Goal: Use online tool/utility: Utilize a website feature to perform a specific function

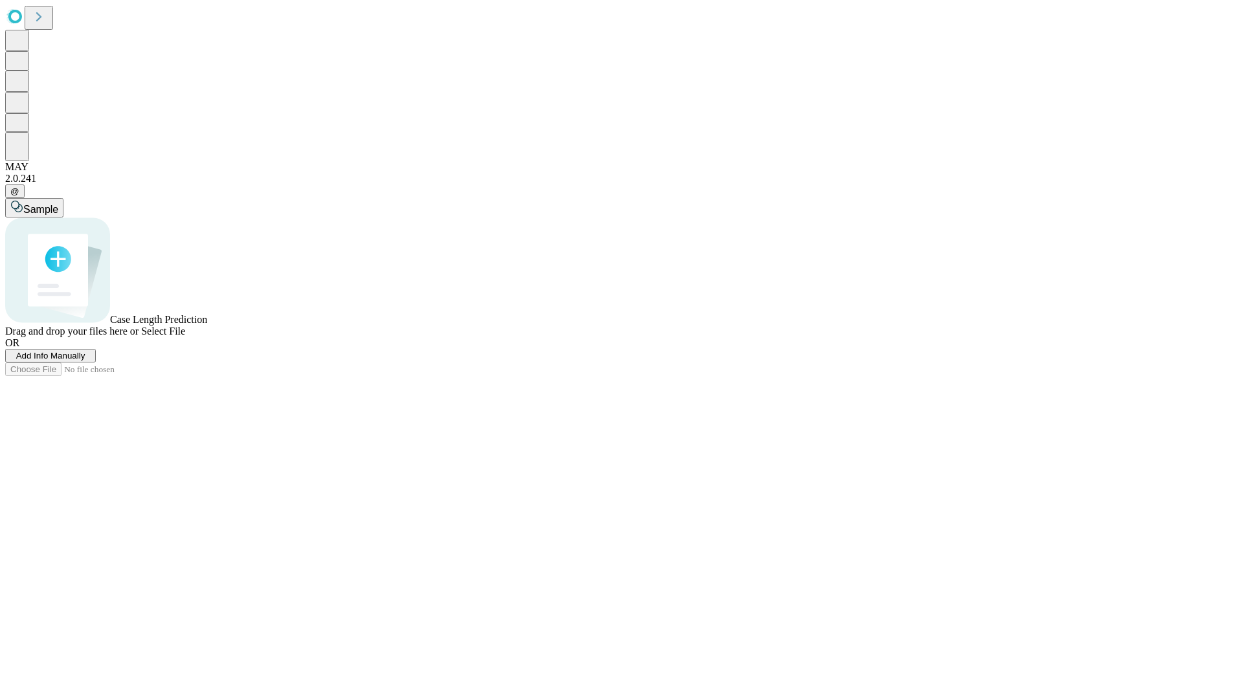
click at [85, 360] on span "Add Info Manually" at bounding box center [50, 356] width 69 height 10
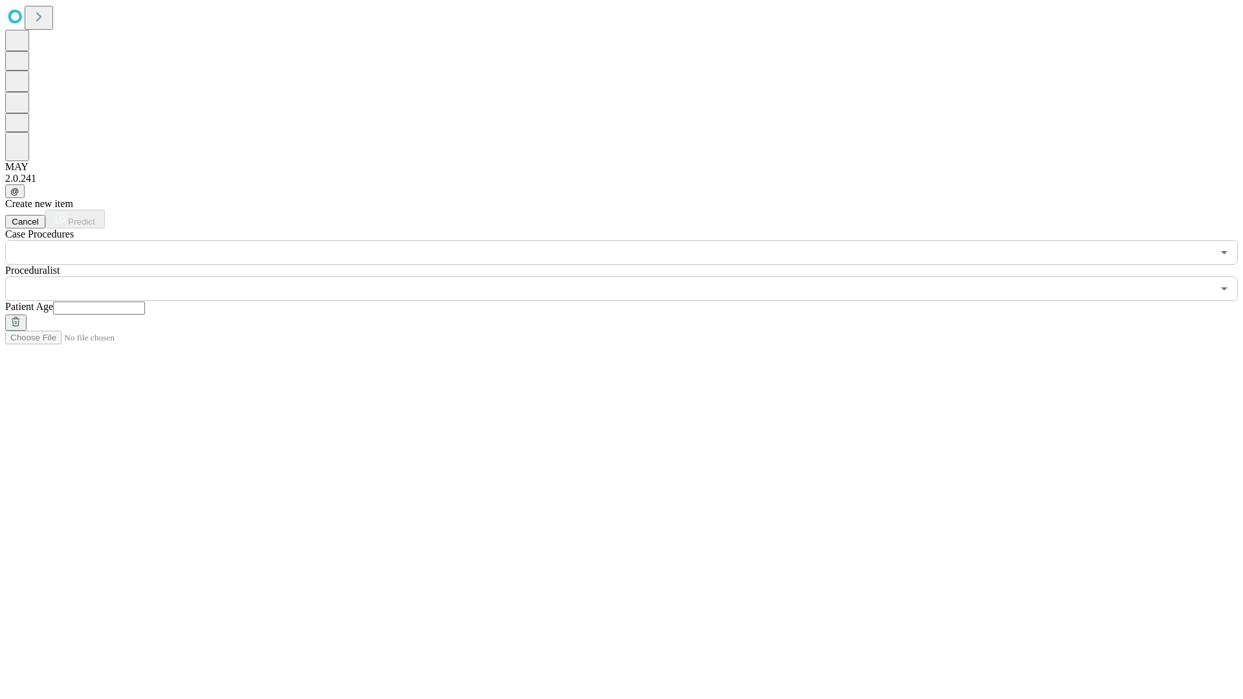
click at [145, 302] on input "text" at bounding box center [99, 308] width 92 height 13
type input "**"
click at [630, 276] on input "text" at bounding box center [608, 288] width 1207 height 25
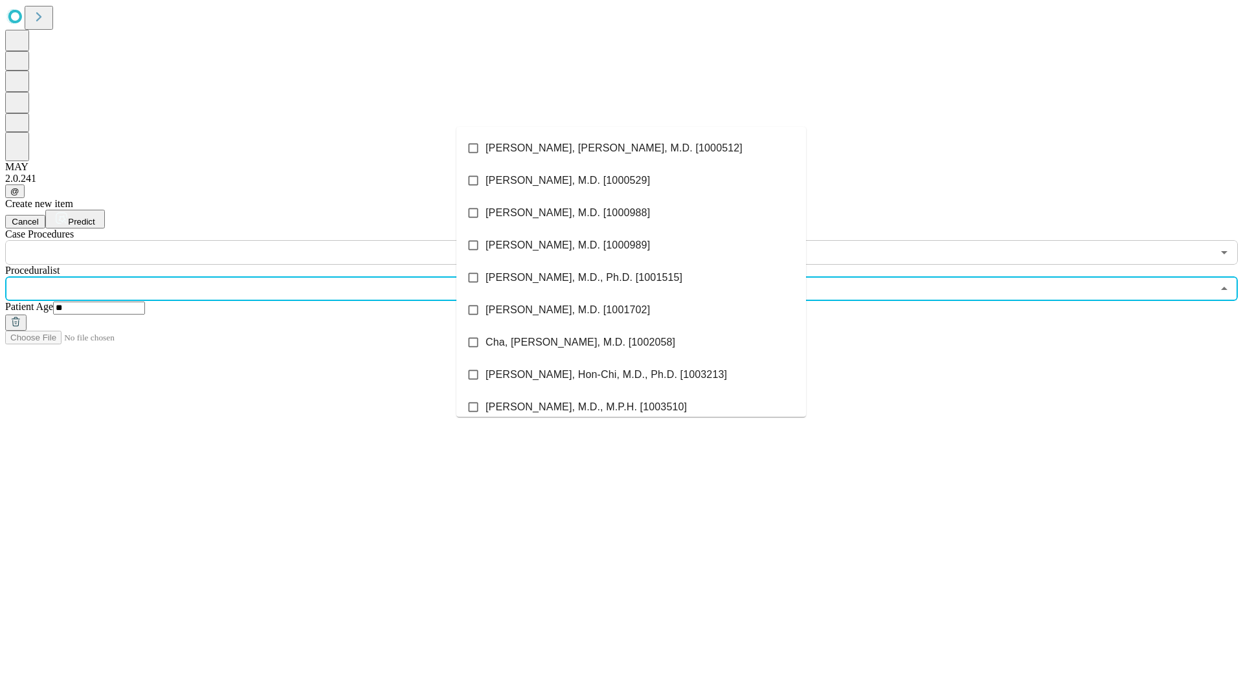
click at [631, 148] on li "[PERSON_NAME], [PERSON_NAME], M.D. [1000512]" at bounding box center [630, 148] width 349 height 32
click at [272, 240] on input "text" at bounding box center [608, 252] width 1207 height 25
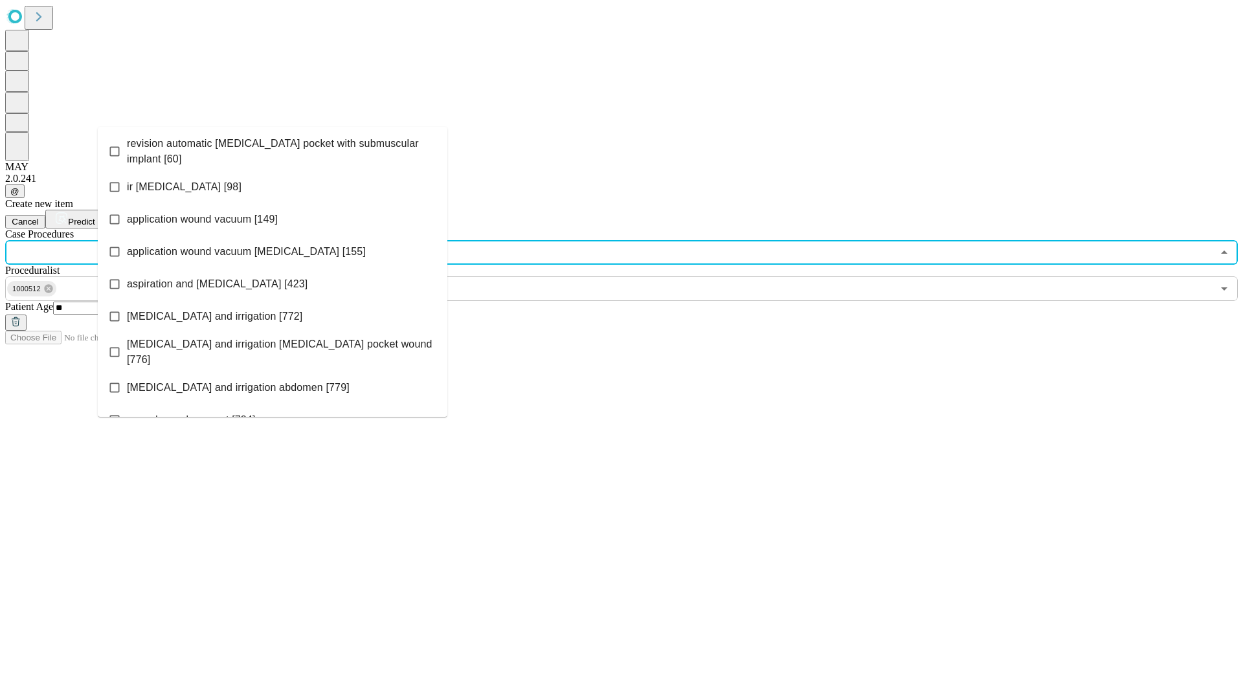
click at [272, 148] on span "revision automatic [MEDICAL_DATA] pocket with submuscular implant [60]" at bounding box center [282, 151] width 310 height 31
click at [94, 217] on span "Predict" at bounding box center [81, 222] width 27 height 10
